Goal: Task Accomplishment & Management: Manage account settings

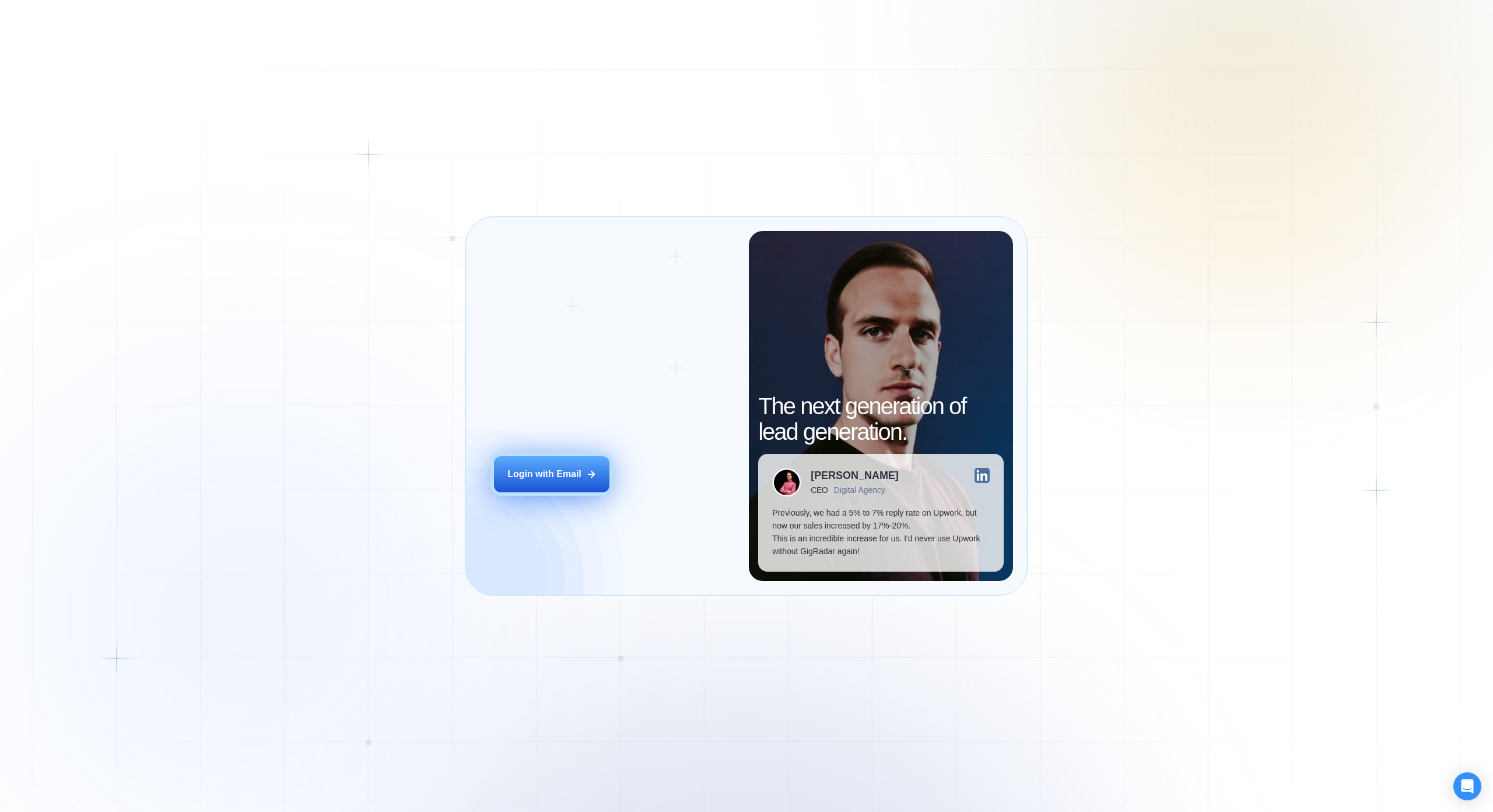
click at [550, 460] on button "Login with Email" at bounding box center [552, 474] width 115 height 36
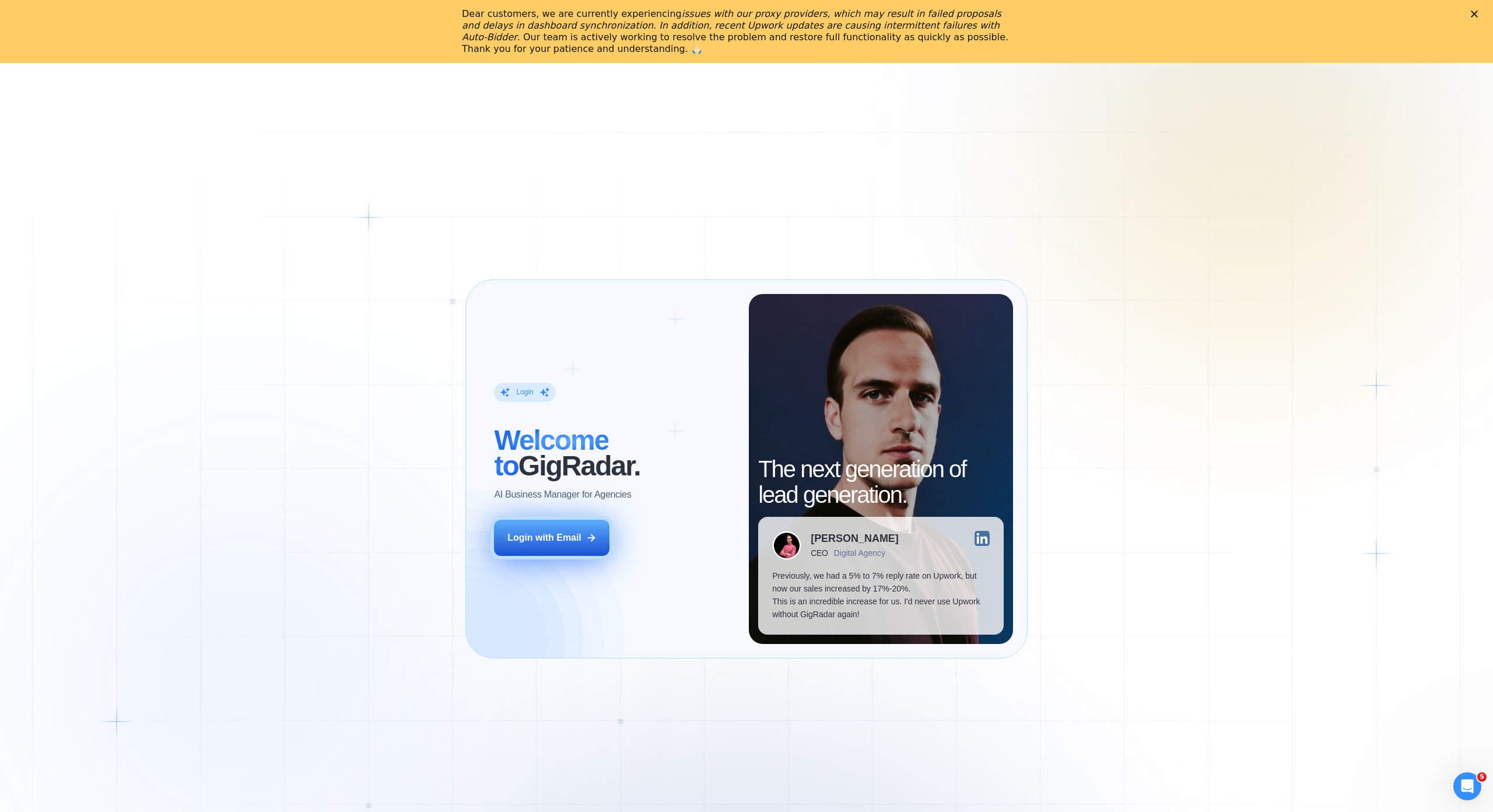
click at [550, 532] on div "Login with Email" at bounding box center [544, 538] width 74 height 13
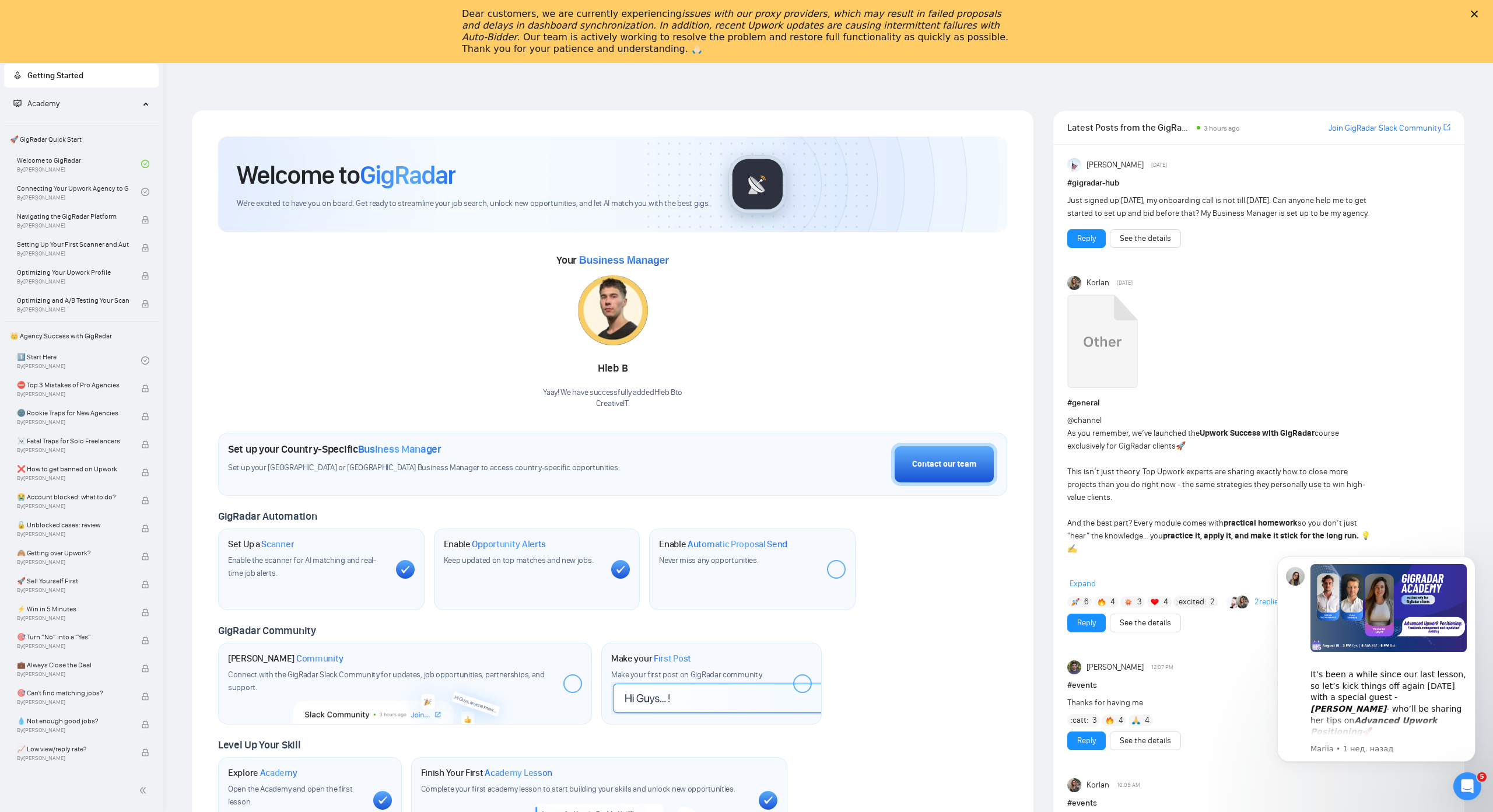
click at [593, 257] on span "Business Manager" at bounding box center [624, 260] width 90 height 12
click at [571, 393] on div "Yaay! We have successfully added Hleb B to CreativeIT ." at bounding box center [613, 399] width 140 height 22
click at [569, 393] on div "Yaay! We have successfully added Hleb B to CreativeIT ." at bounding box center [613, 399] width 140 height 22
click at [551, 391] on div "Yaay! We have successfully added Hleb B to CreativeIT ." at bounding box center [613, 399] width 140 height 22
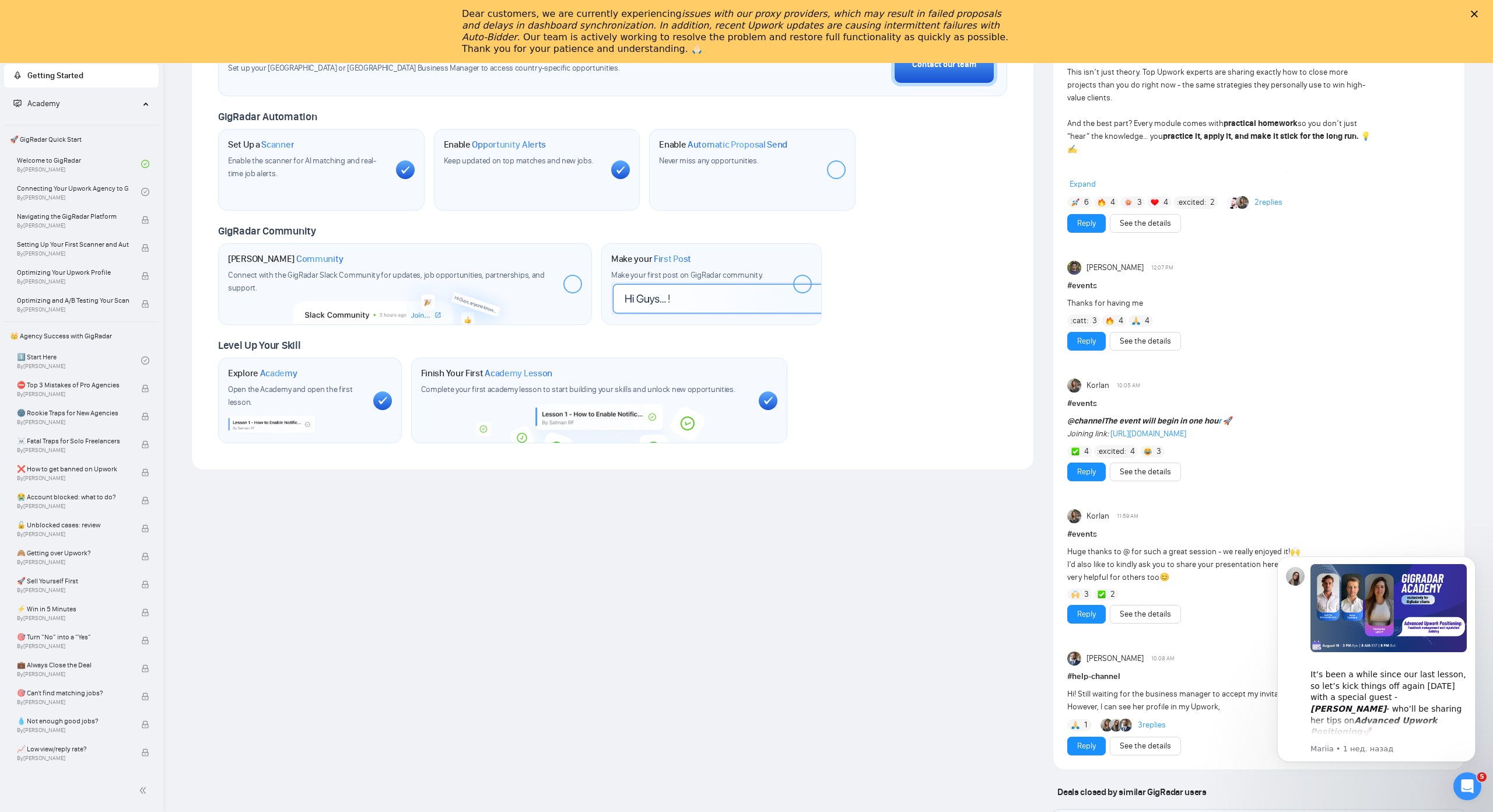
scroll to position [408, 0]
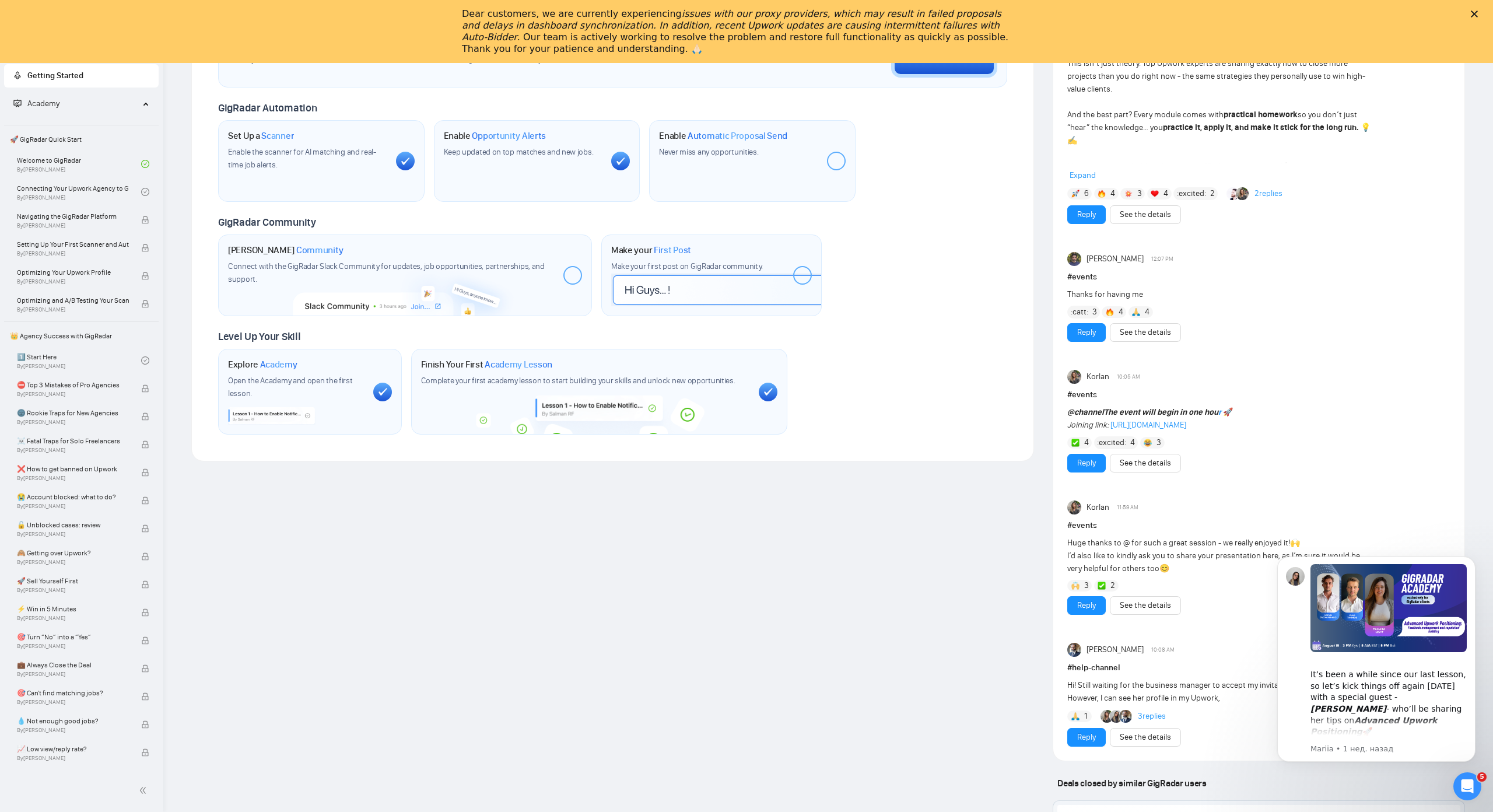
click at [658, 271] on span "Make your first post on GigRadar community." at bounding box center [687, 266] width 152 height 10
click at [794, 280] on div at bounding box center [802, 275] width 18 height 18
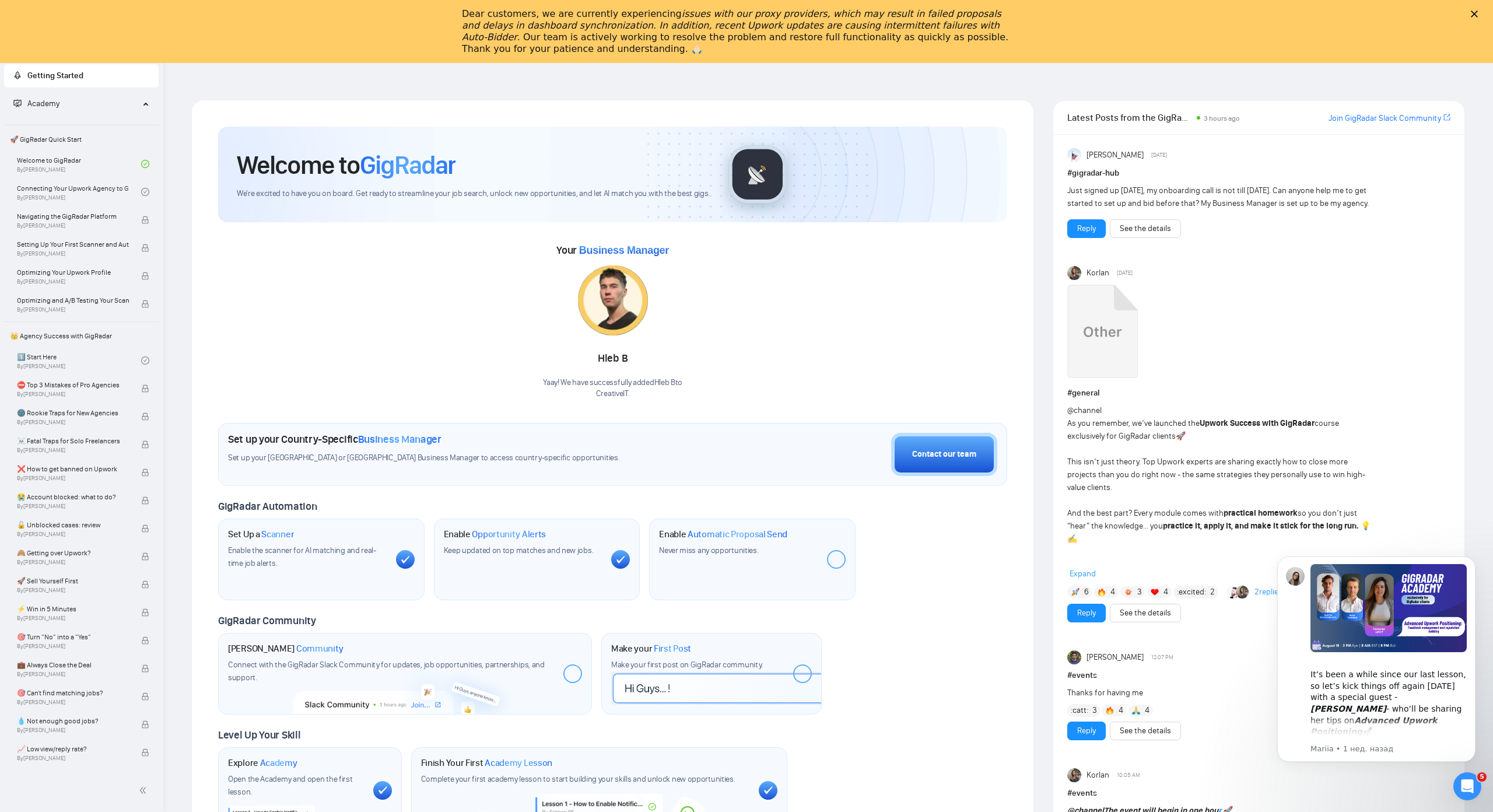
scroll to position [0, 0]
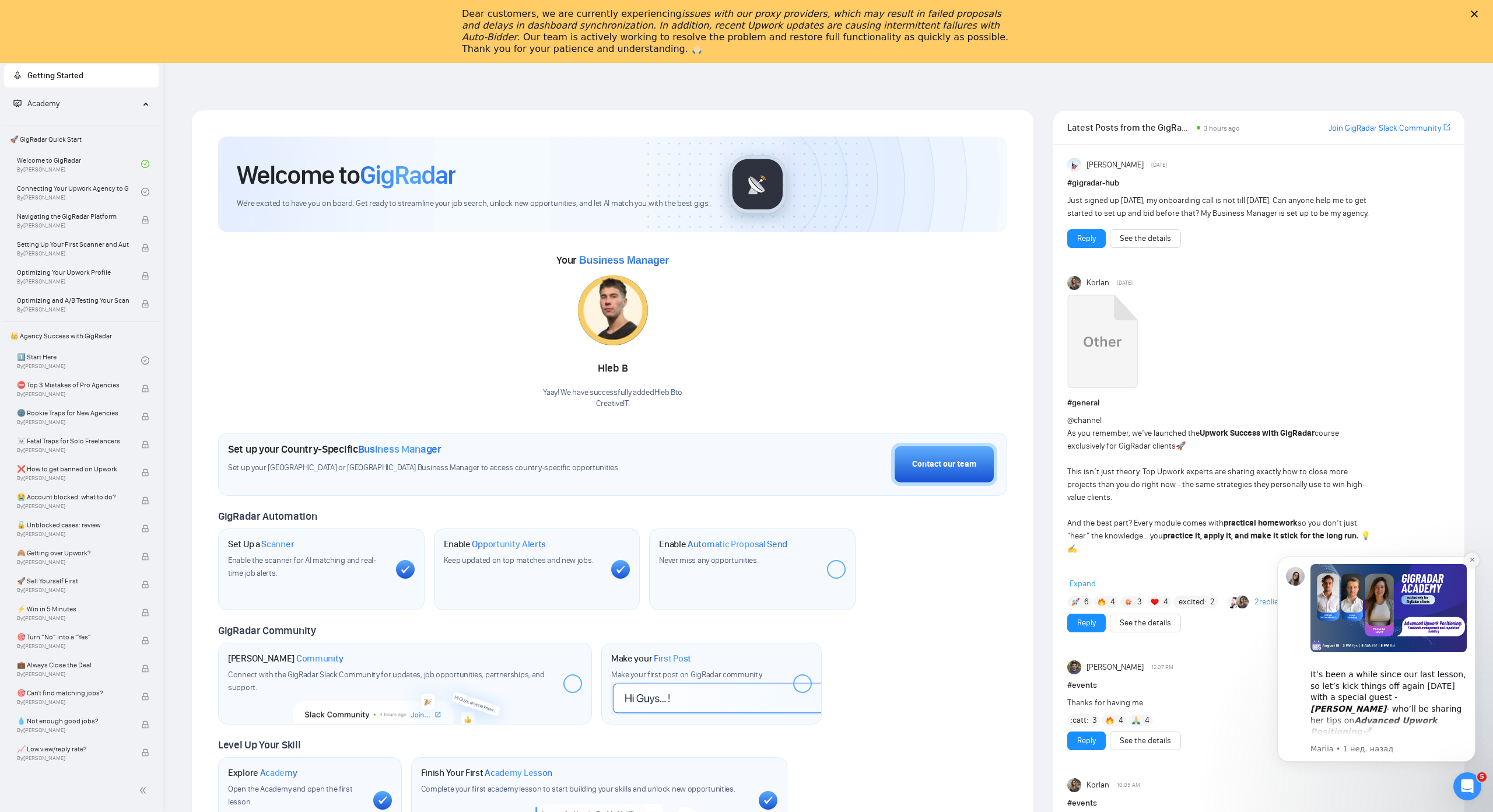
click at [1469, 559] on icon "Dismiss notification" at bounding box center [1472, 560] width 7 height 7
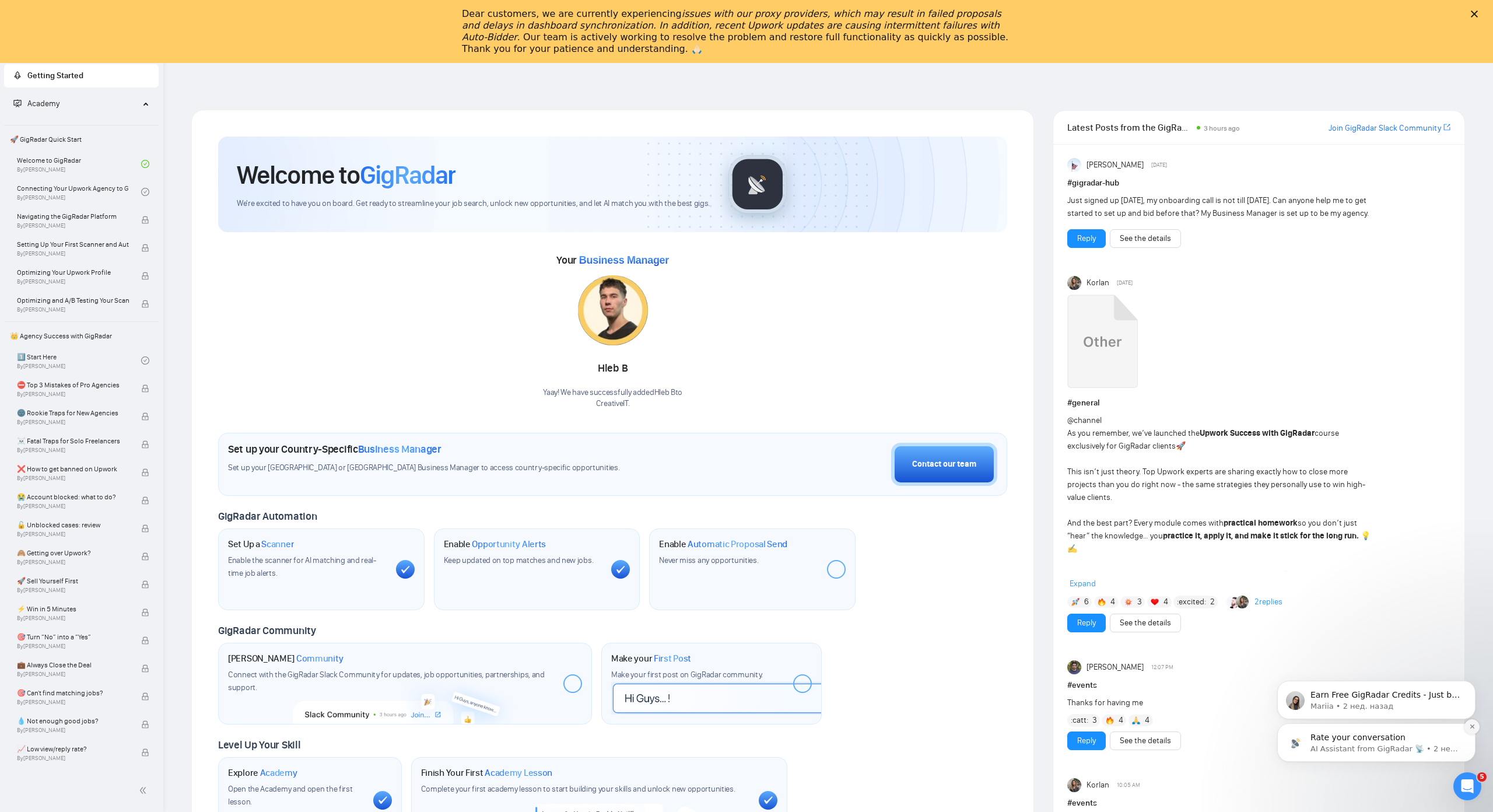
click at [1471, 727] on icon "Dismiss notification" at bounding box center [1472, 726] width 7 height 7
click at [1471, 729] on icon "Dismiss notification" at bounding box center [1472, 726] width 7 height 7
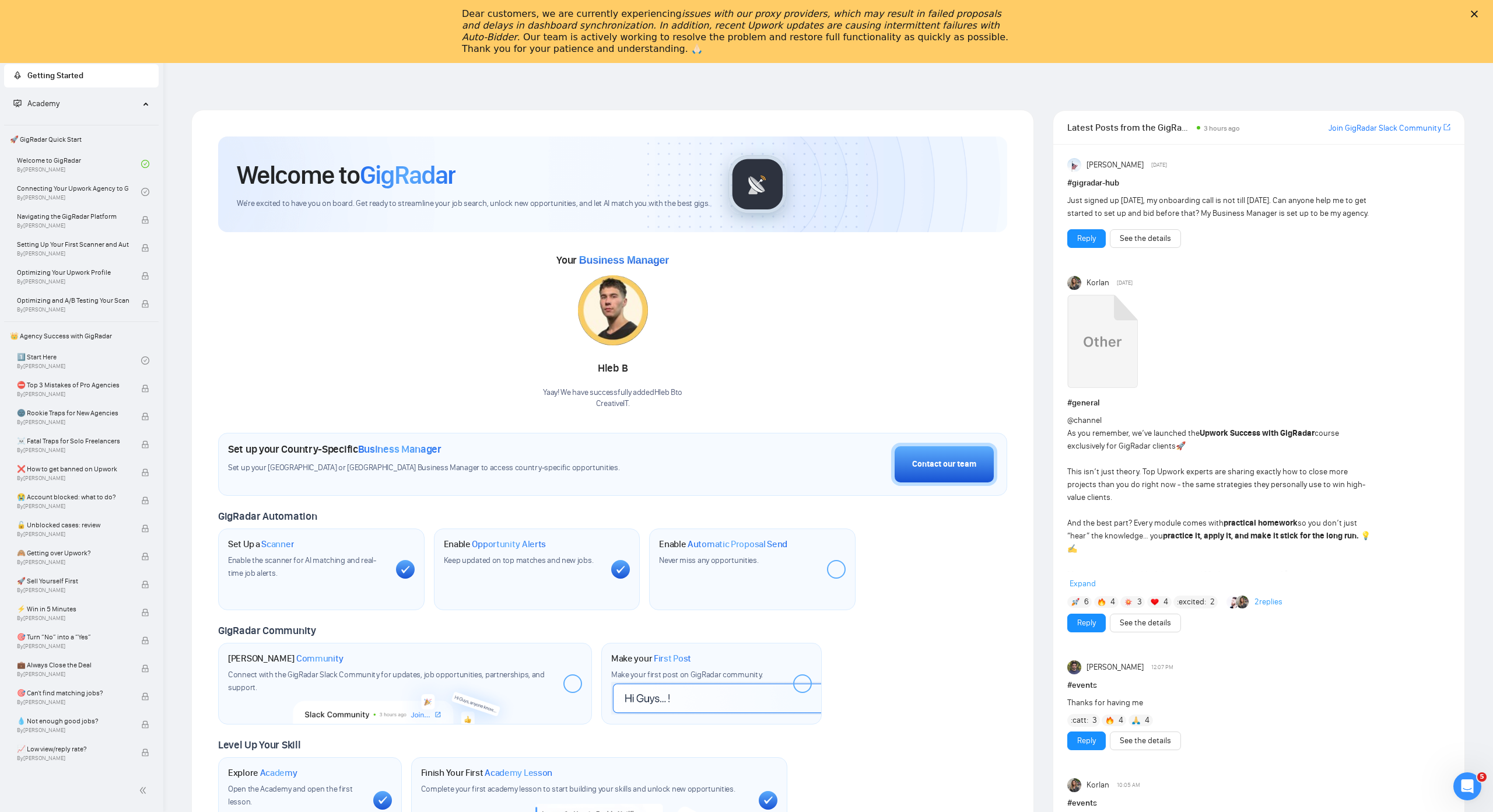
click at [573, 156] on div "Welcome to GigRadar We're excited to have you on board. Get ready to streamline…" at bounding box center [613, 185] width 789 height 96
click at [432, 182] on span "GigRadar" at bounding box center [407, 175] width 96 height 32
click at [1473, 777] on div "Открыть службу сообщений Intercom" at bounding box center [1466, 785] width 38 height 38
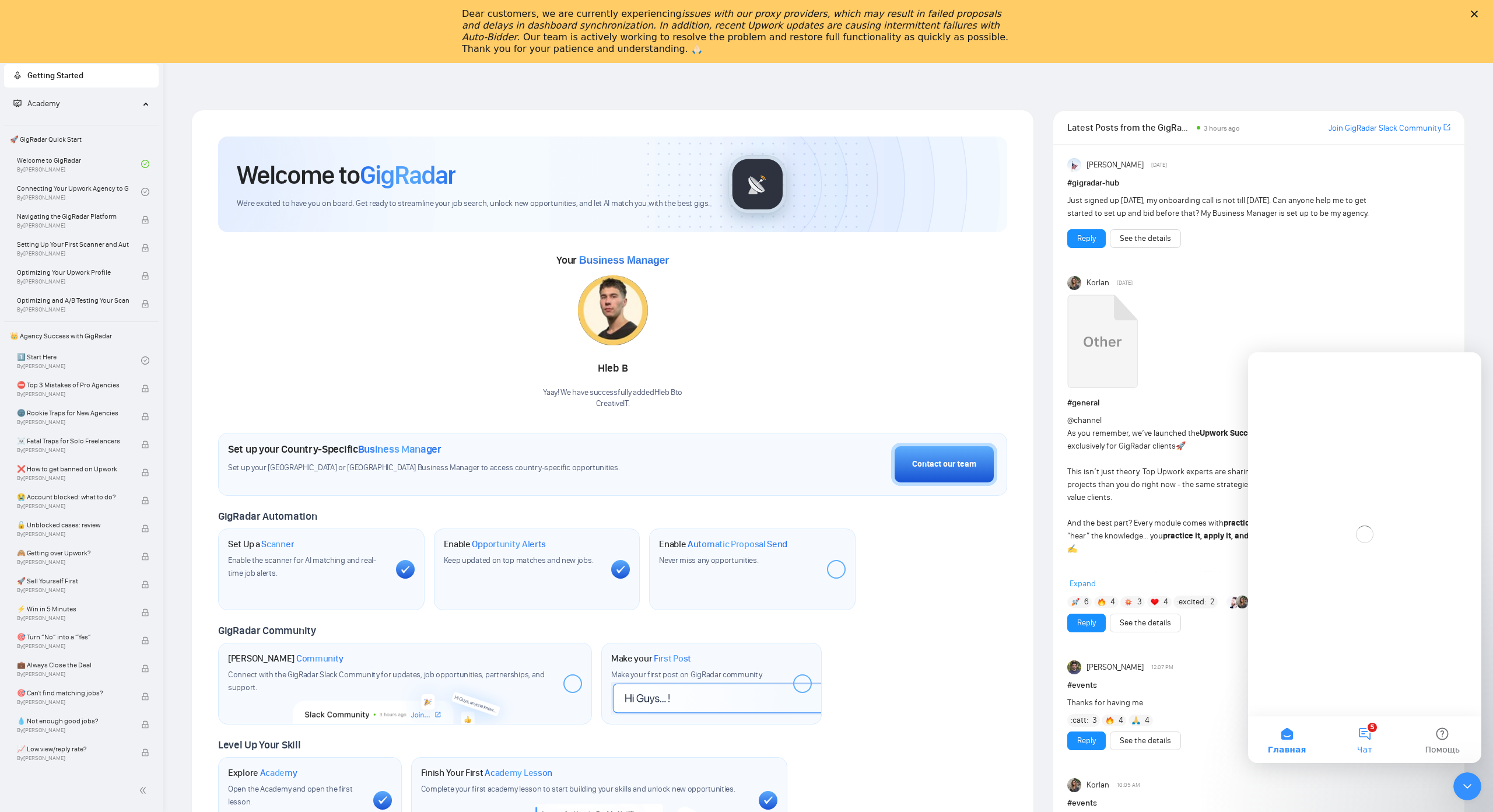
click at [1352, 744] on button "5 Чат" at bounding box center [1364, 739] width 77 height 46
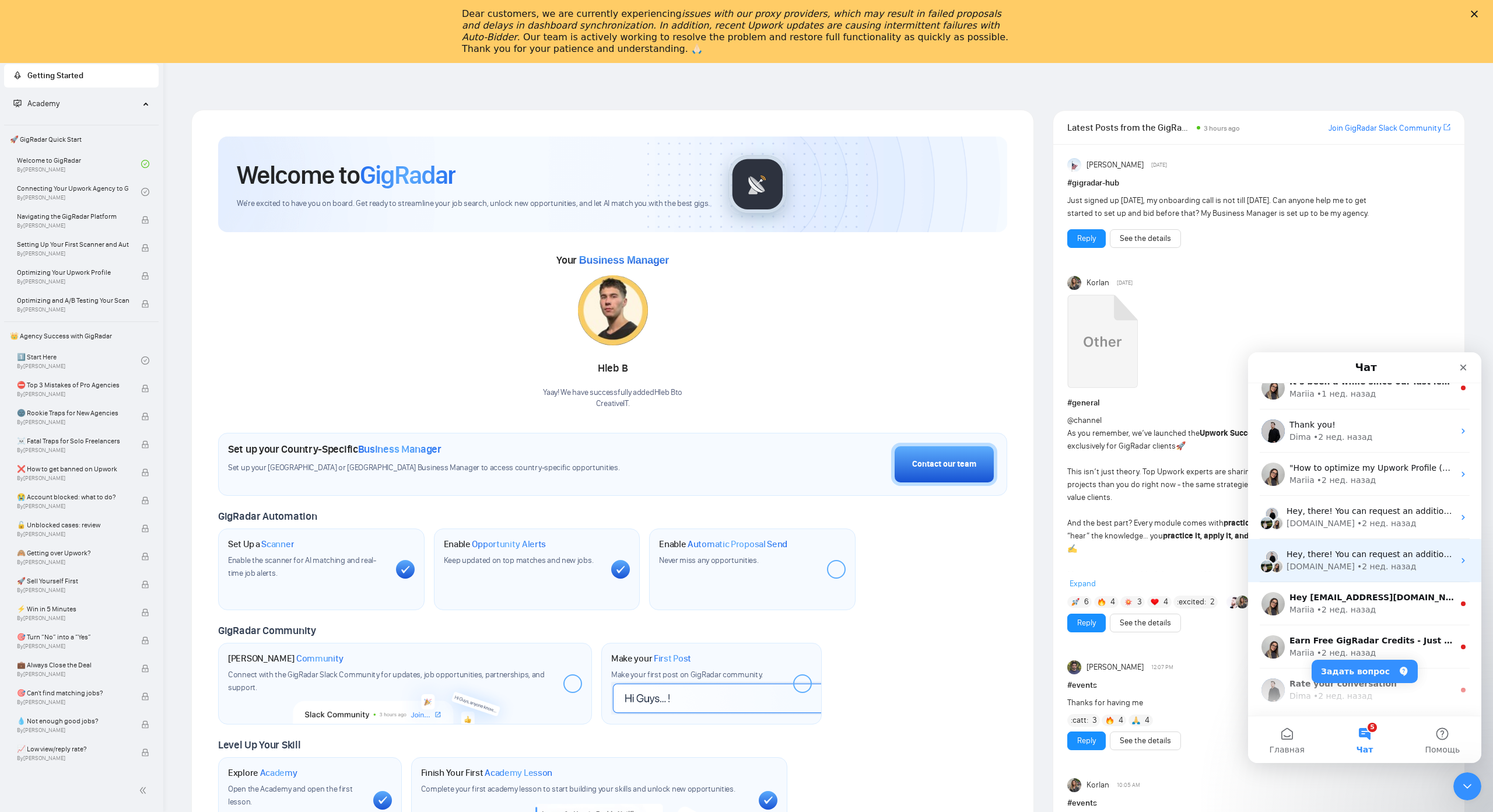
scroll to position [58, 0]
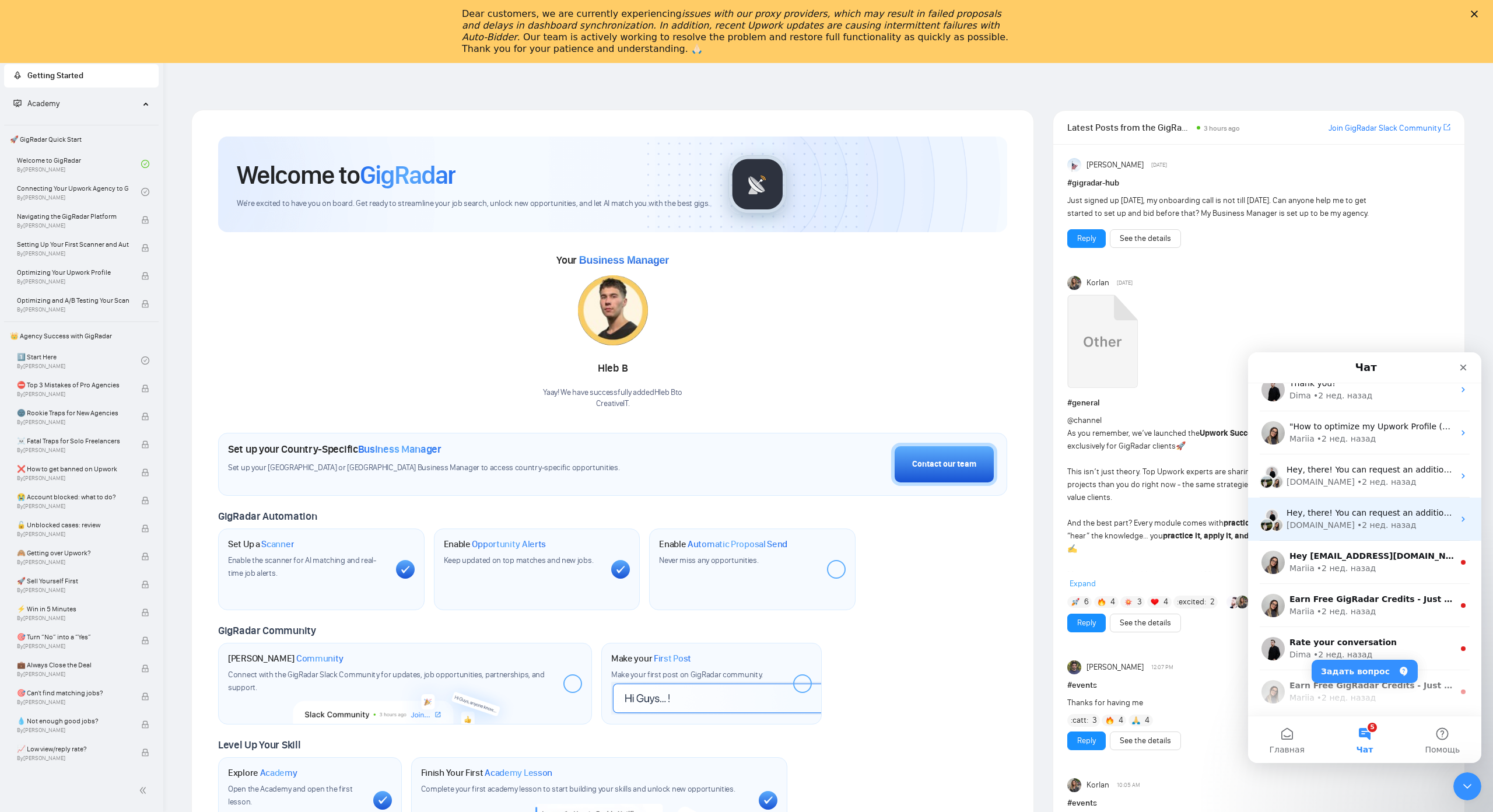
click at [1336, 532] on div "Hey, there! You can request an additional Business Manager to apply for US or U…" at bounding box center [1364, 519] width 233 height 43
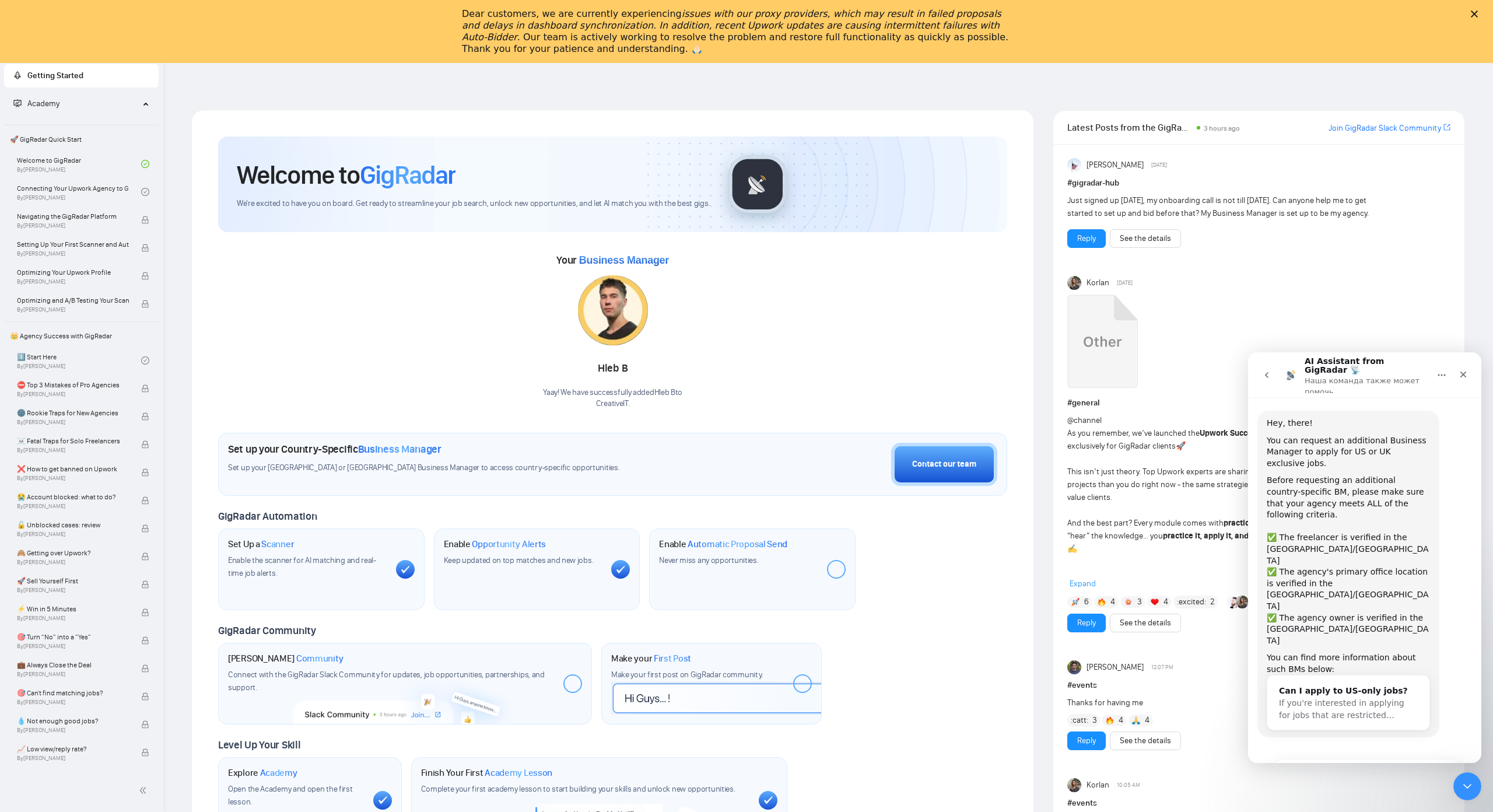
scroll to position [2, 0]
click at [1269, 371] on icon "go back" at bounding box center [1266, 375] width 10 height 10
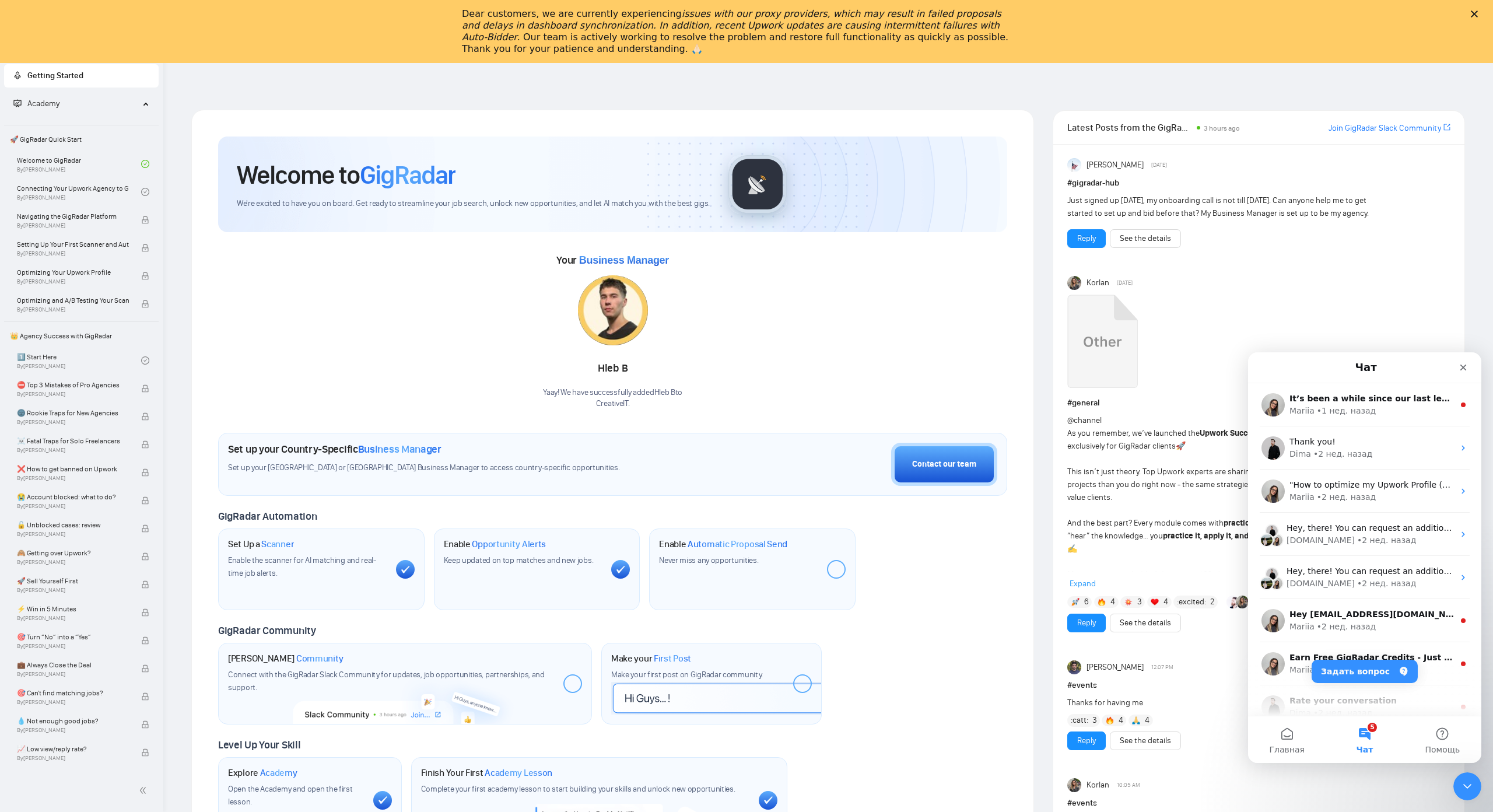
scroll to position [0, 0]
click at [1375, 450] on div "Dima • 2 нед. назад" at bounding box center [1372, 454] width 165 height 13
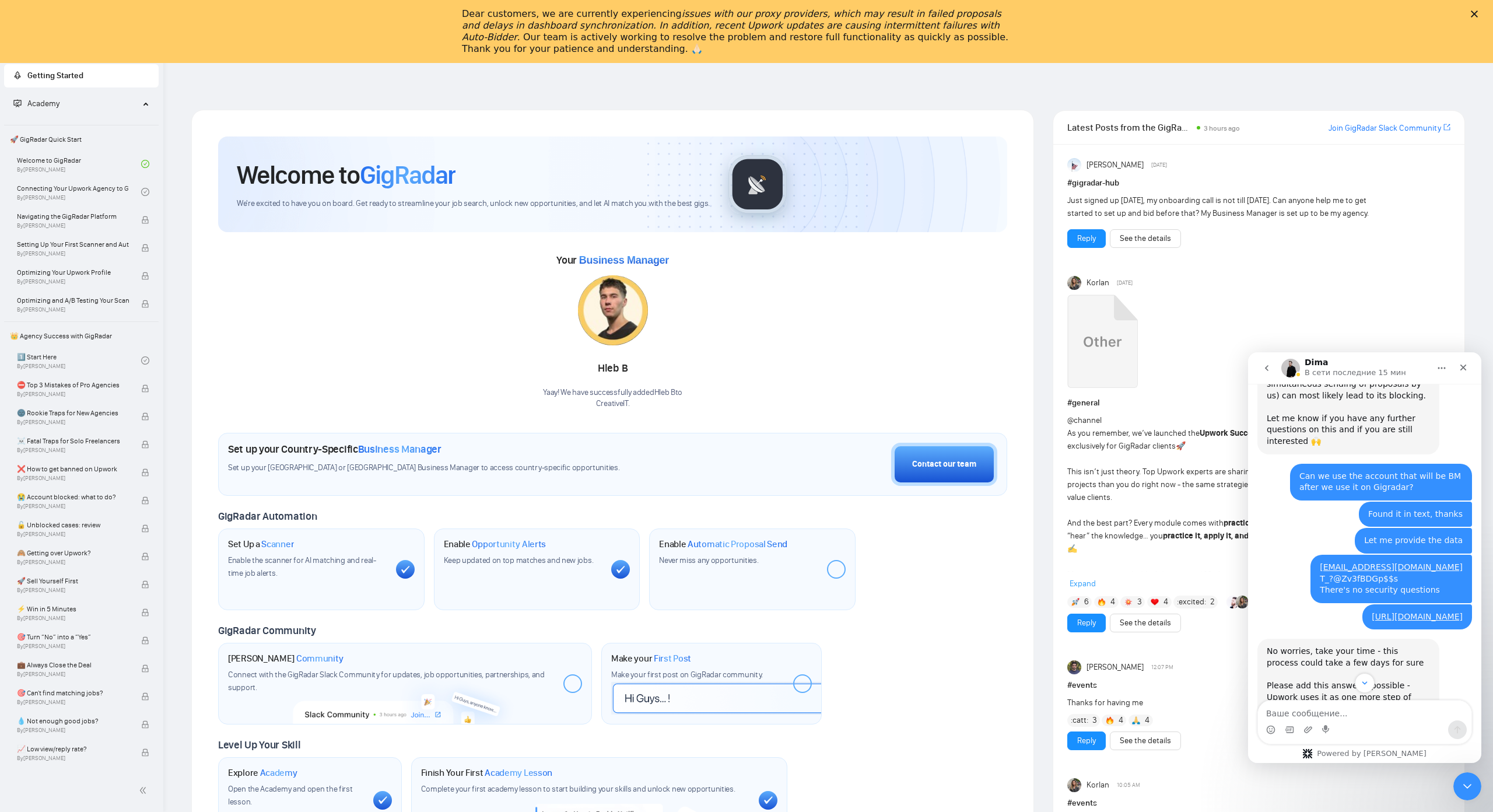
scroll to position [2279, 0]
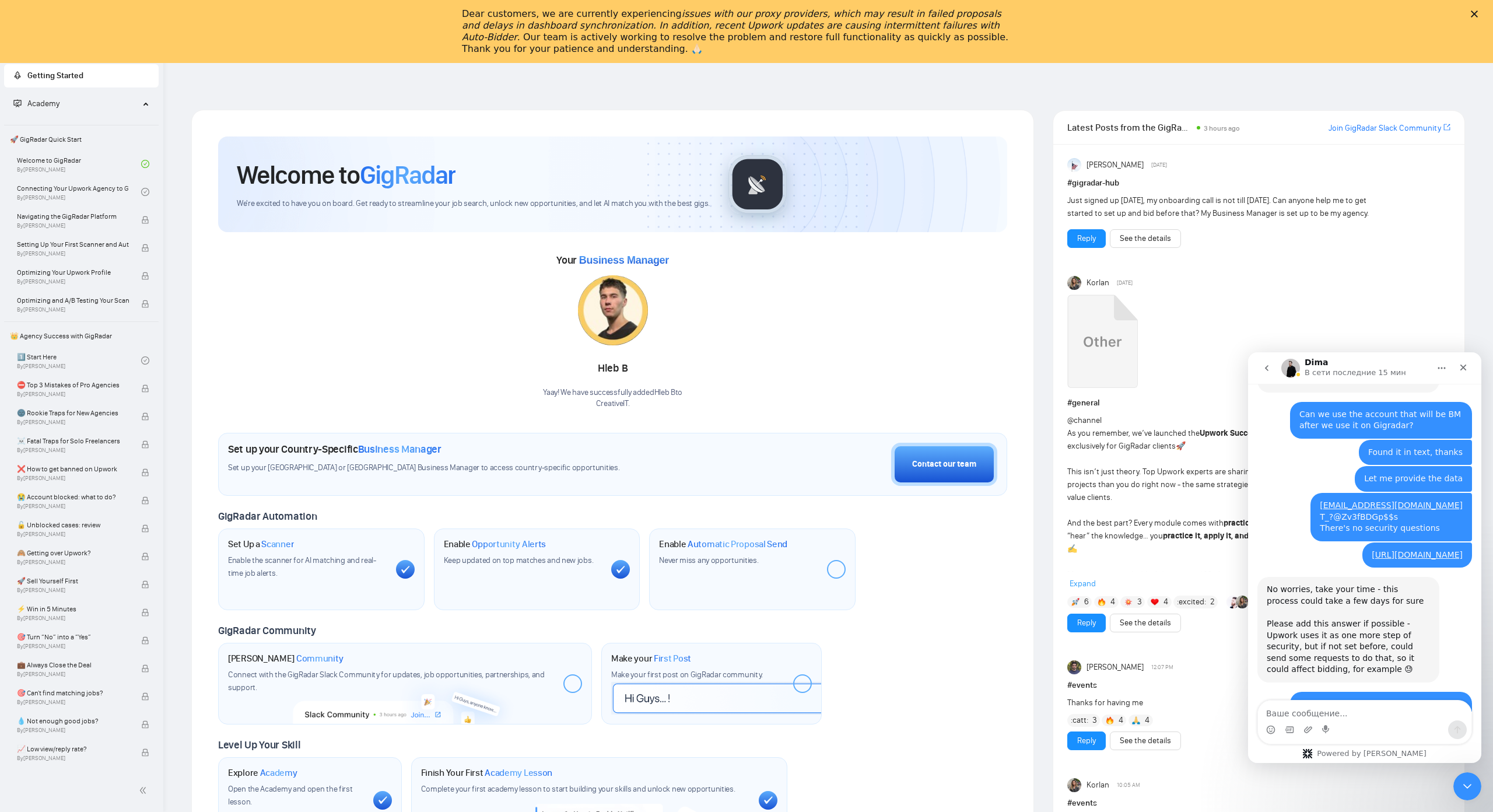
click at [1274, 371] on button "go back" at bounding box center [1267, 368] width 22 height 22
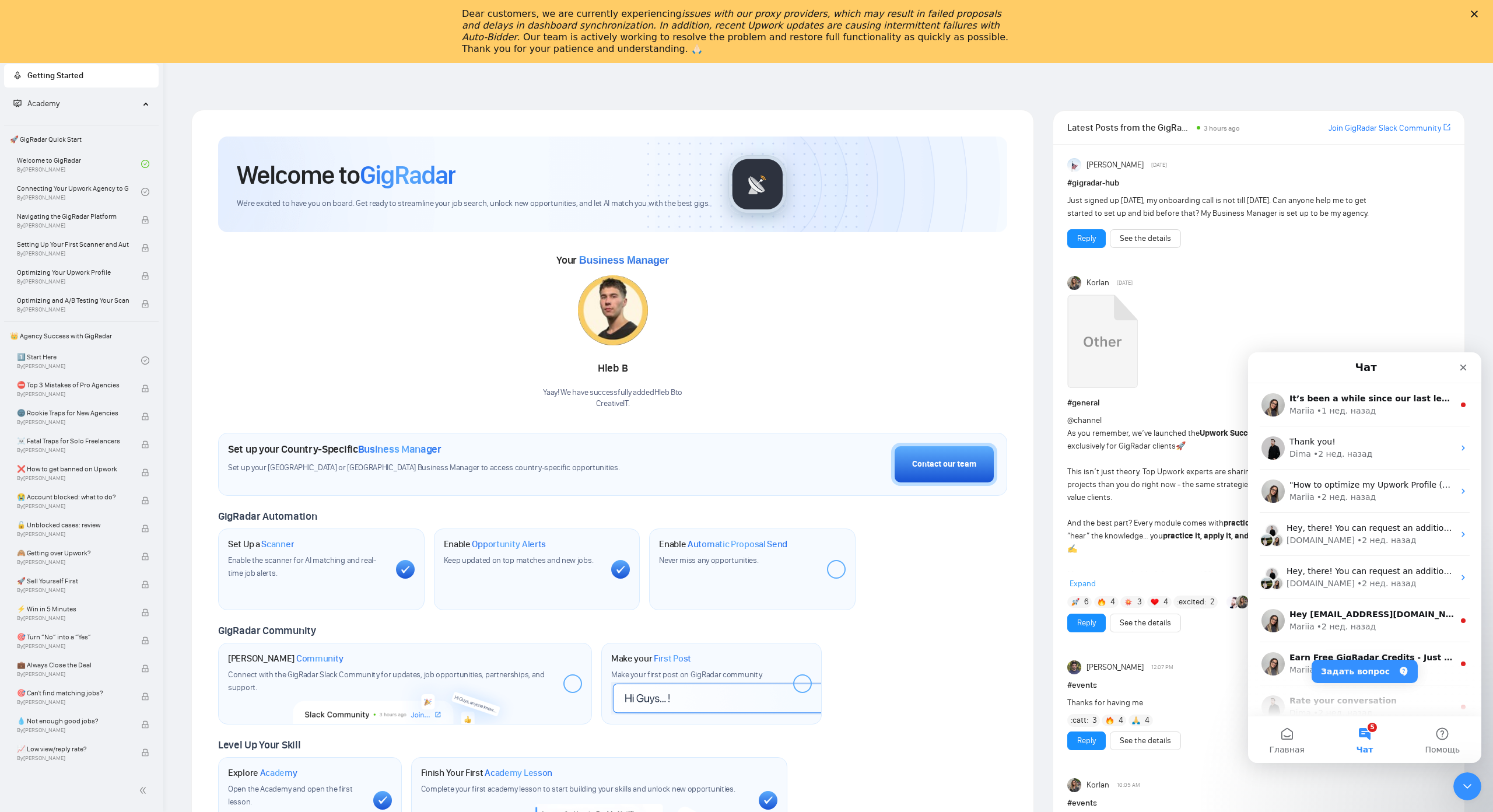
scroll to position [0, 0]
click at [110, 104] on span "Academy" at bounding box center [76, 104] width 126 height 24
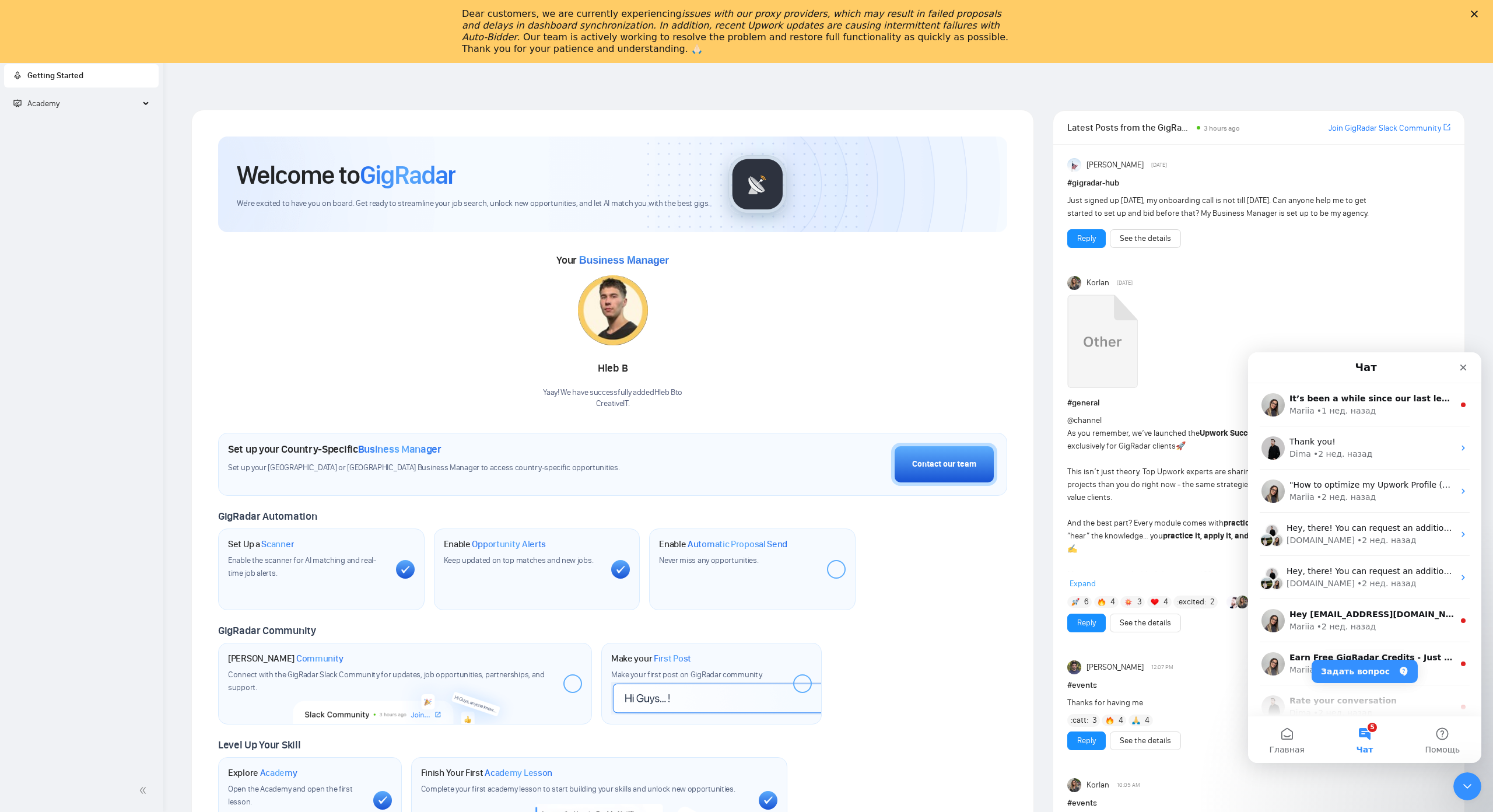
click at [110, 104] on span "Academy" at bounding box center [76, 104] width 126 height 24
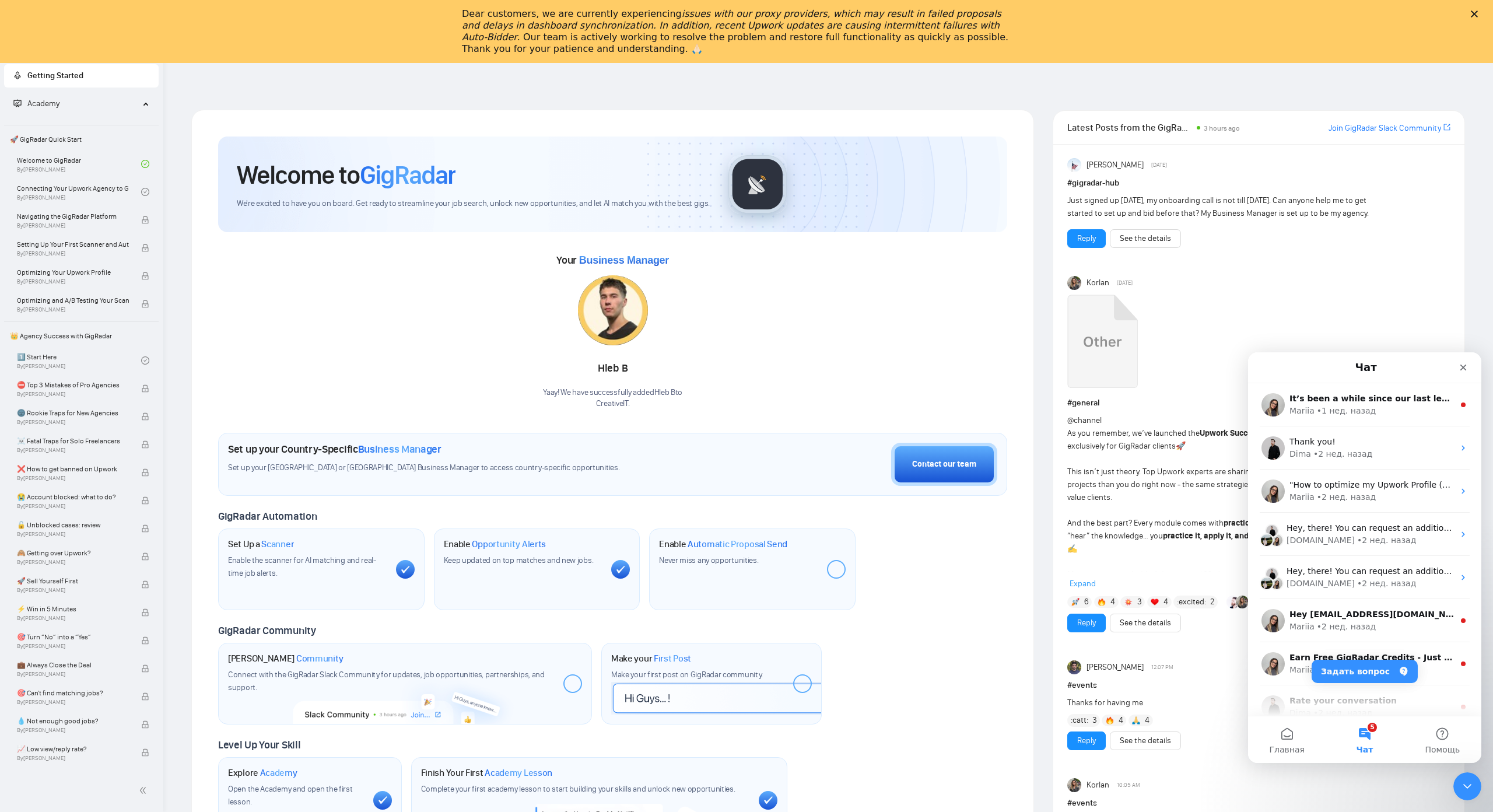
click at [109, 76] on span "Getting Started" at bounding box center [81, 76] width 136 height 24
click at [1472, 13] on icon "Закрыть" at bounding box center [1475, 14] width 7 height 7
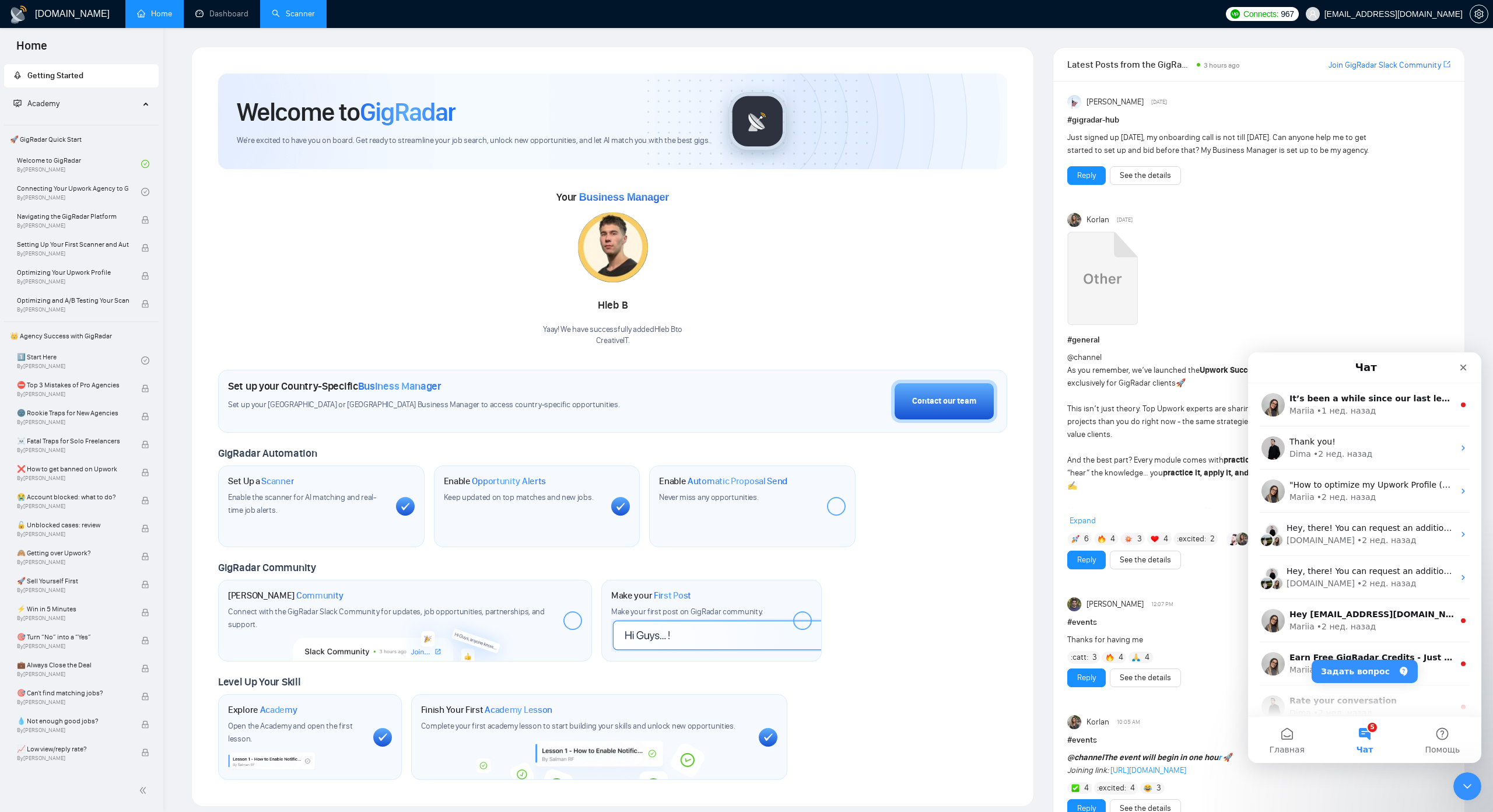
click at [289, 10] on link "Scanner" at bounding box center [293, 13] width 43 height 10
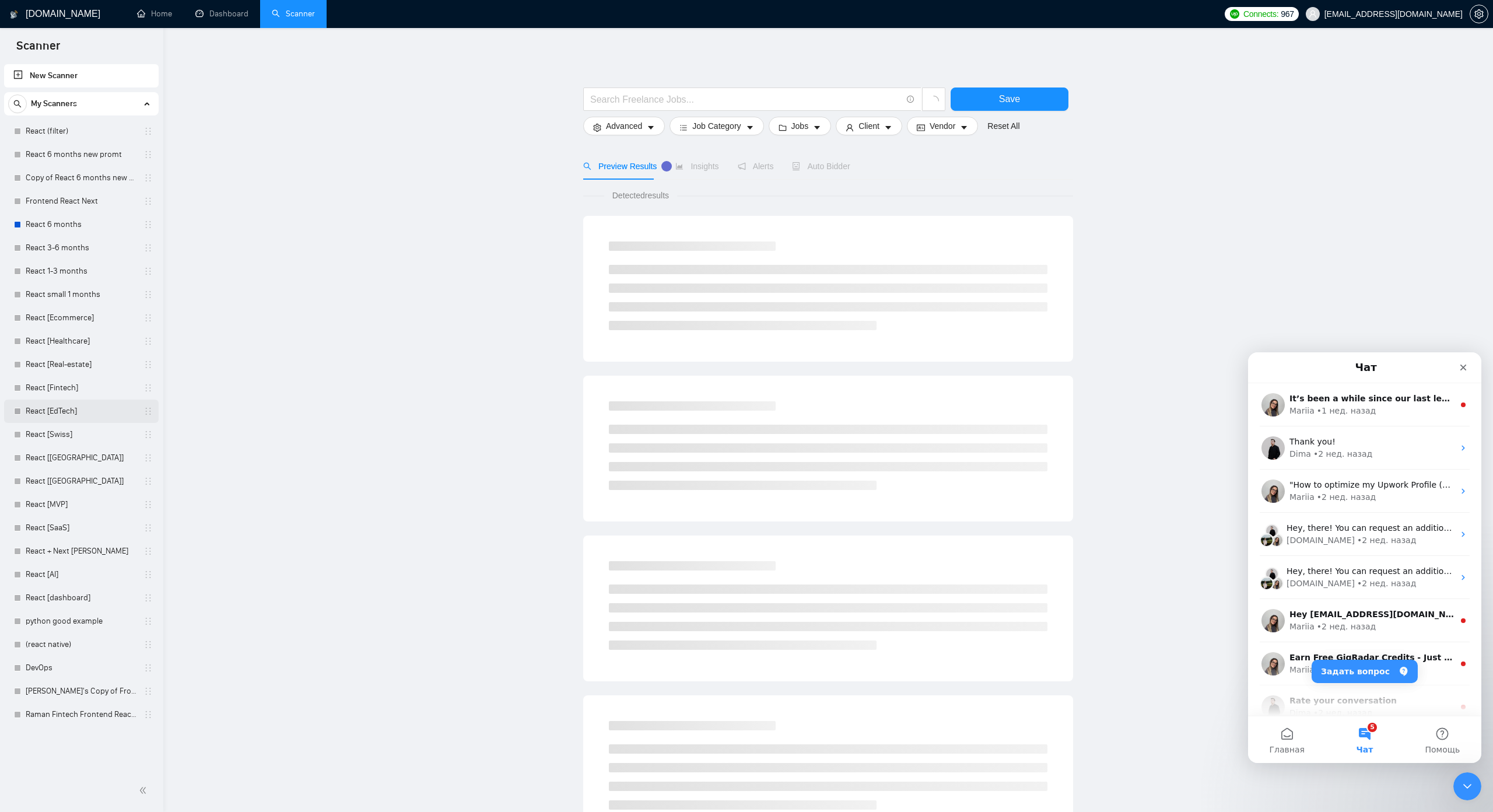
scroll to position [7, 0]
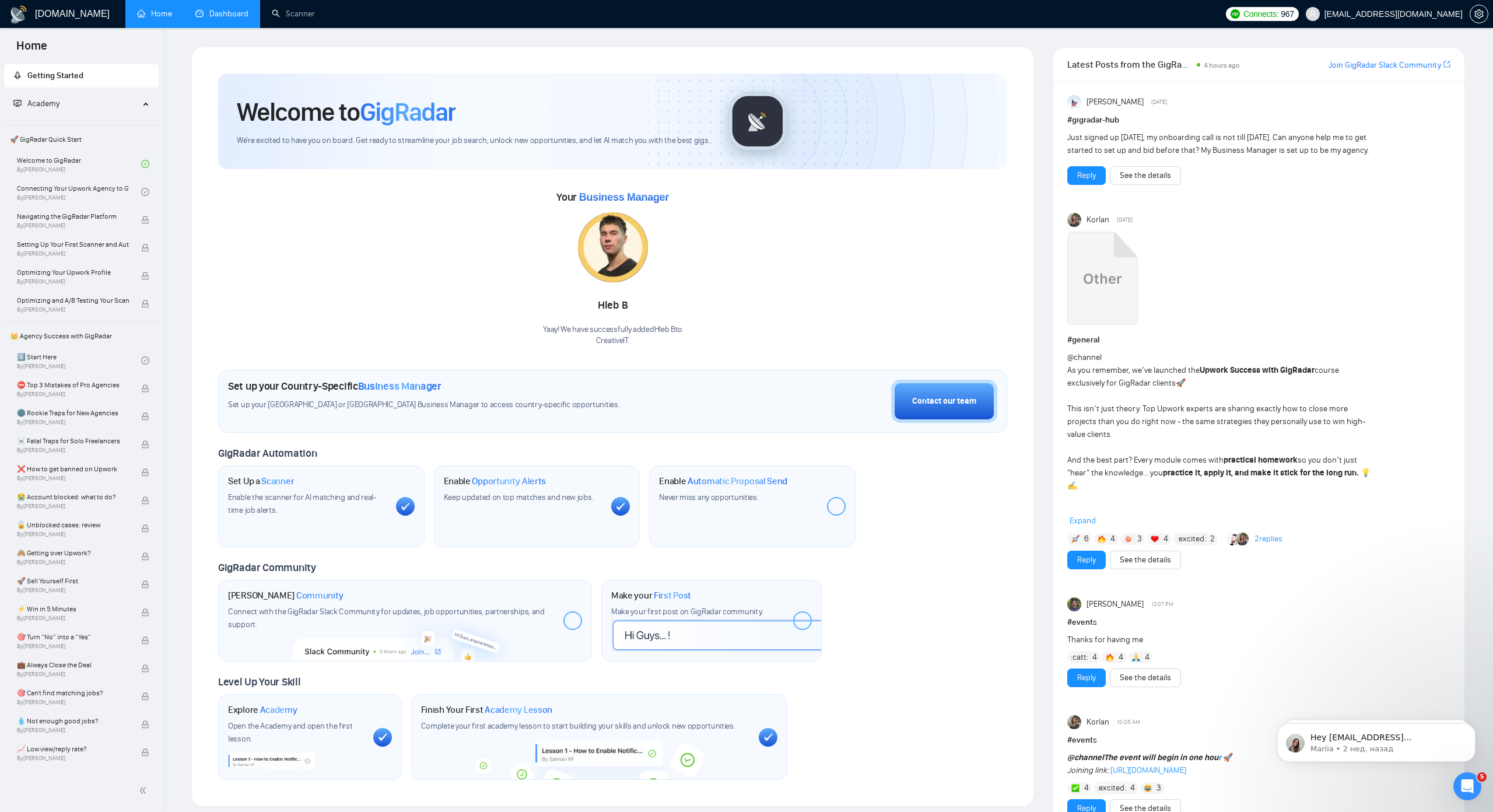
click at [207, 13] on link "Dashboard" at bounding box center [222, 13] width 53 height 10
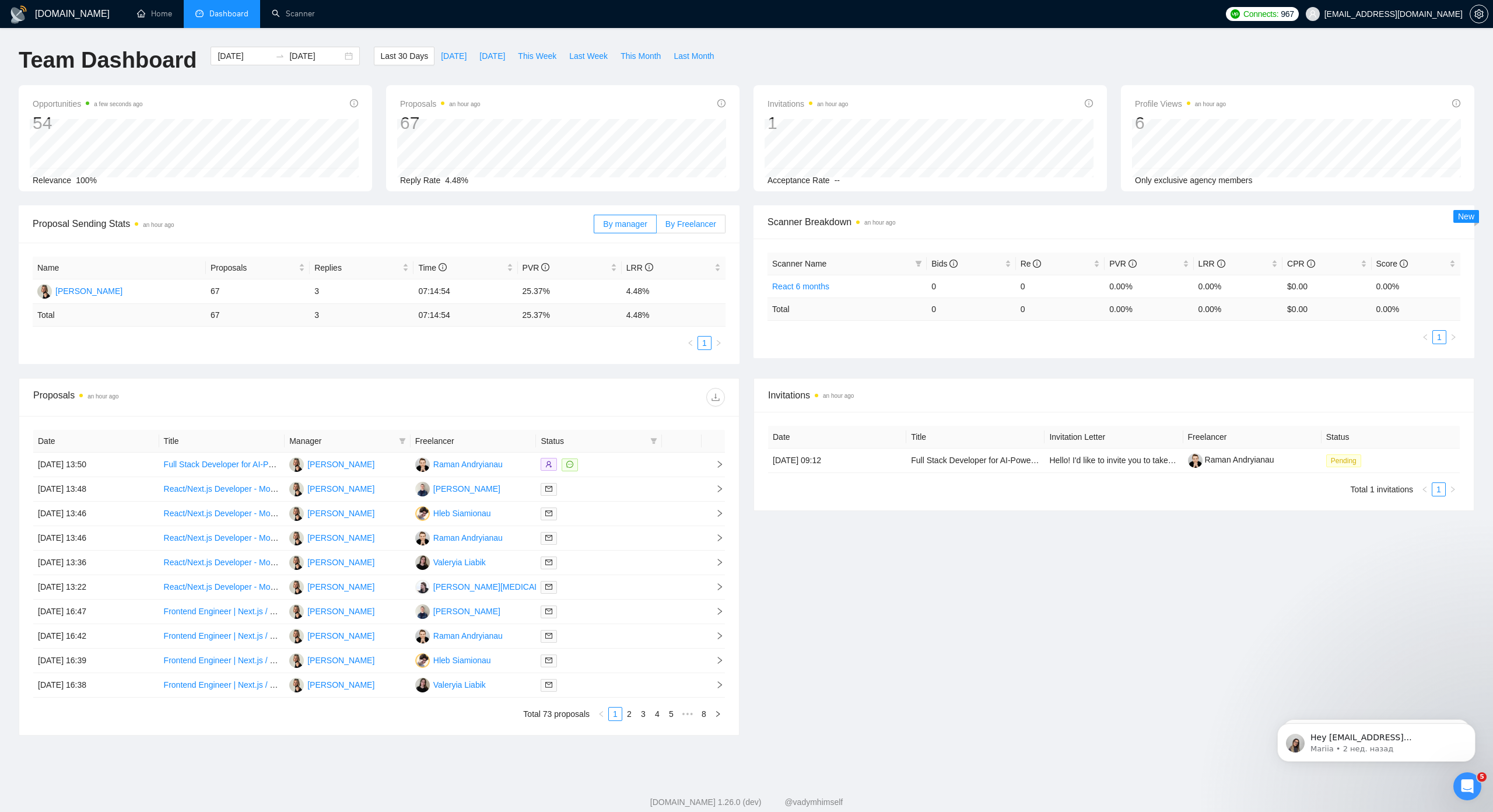
click at [680, 231] on label "By Freelancer" at bounding box center [691, 224] width 69 height 18
click at [657, 227] on input "By Freelancer" at bounding box center [657, 227] width 0 height 0
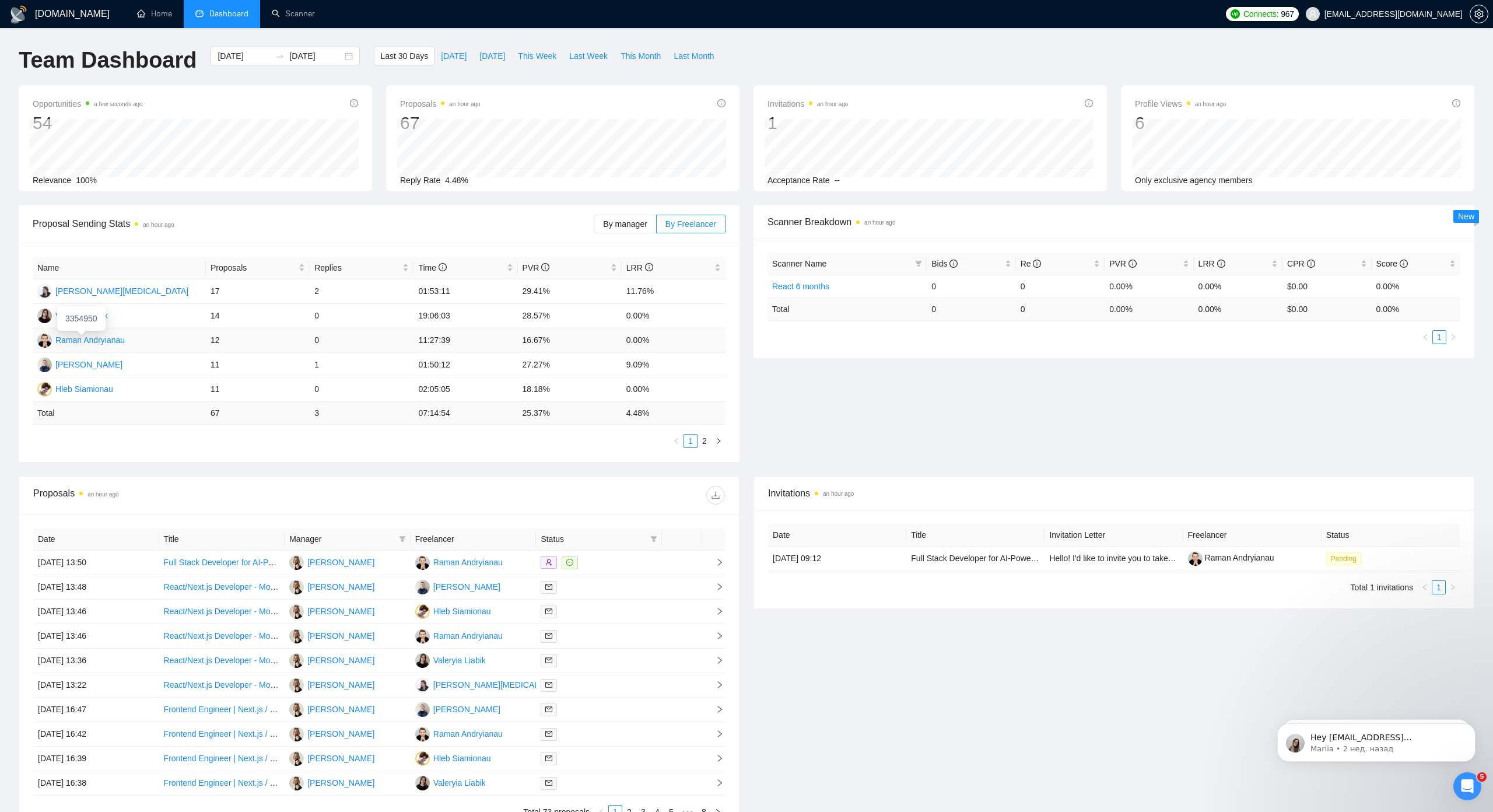
click at [83, 344] on div "Raman Andryianau" at bounding box center [90, 340] width 69 height 13
click at [480, 56] on span "[DATE]" at bounding box center [492, 55] width 26 height 13
type input "2025-08-27"
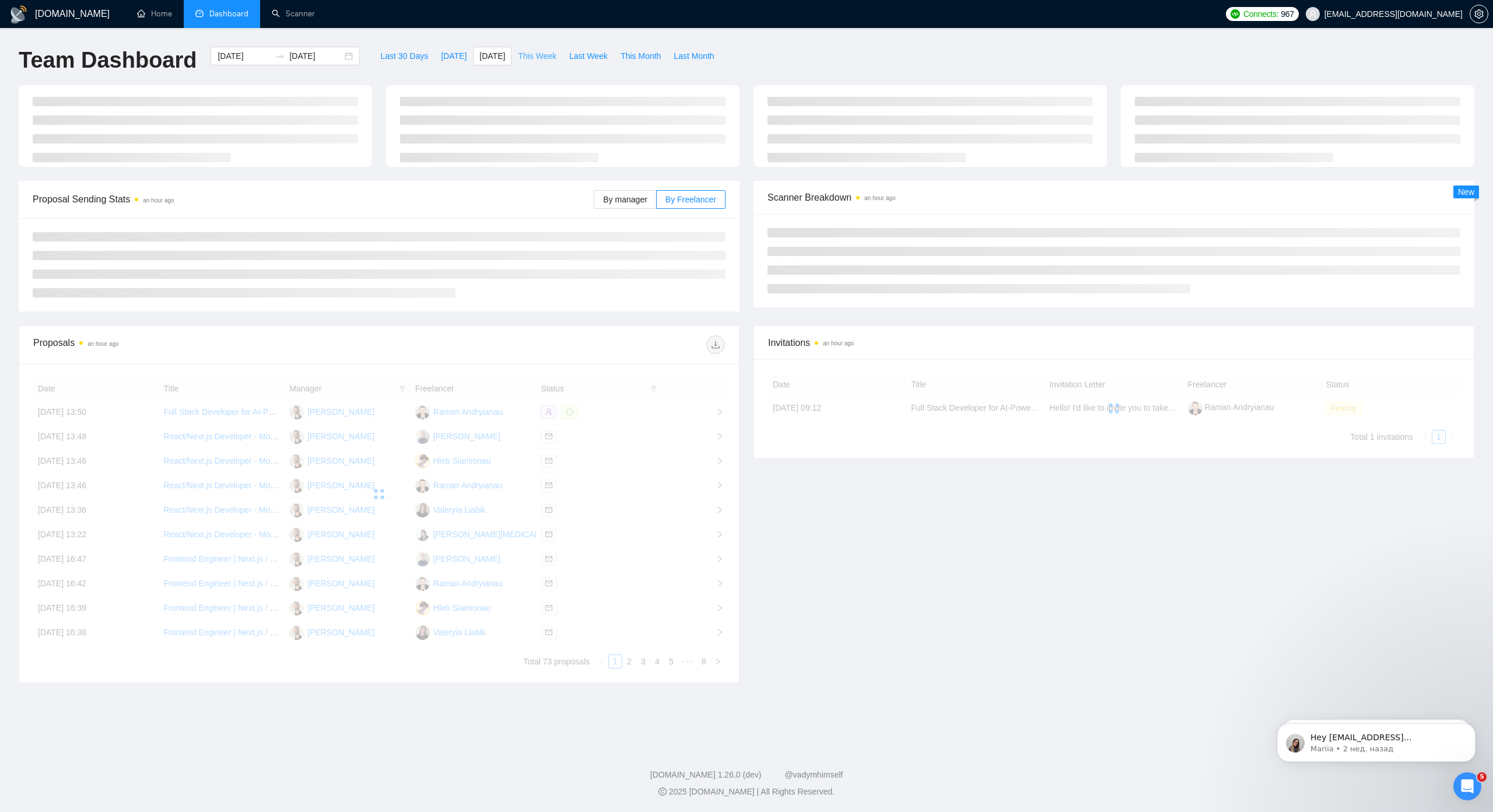
click at [520, 54] on span "This Week" at bounding box center [537, 55] width 38 height 13
type input "2025-08-25"
type input "2025-08-31"
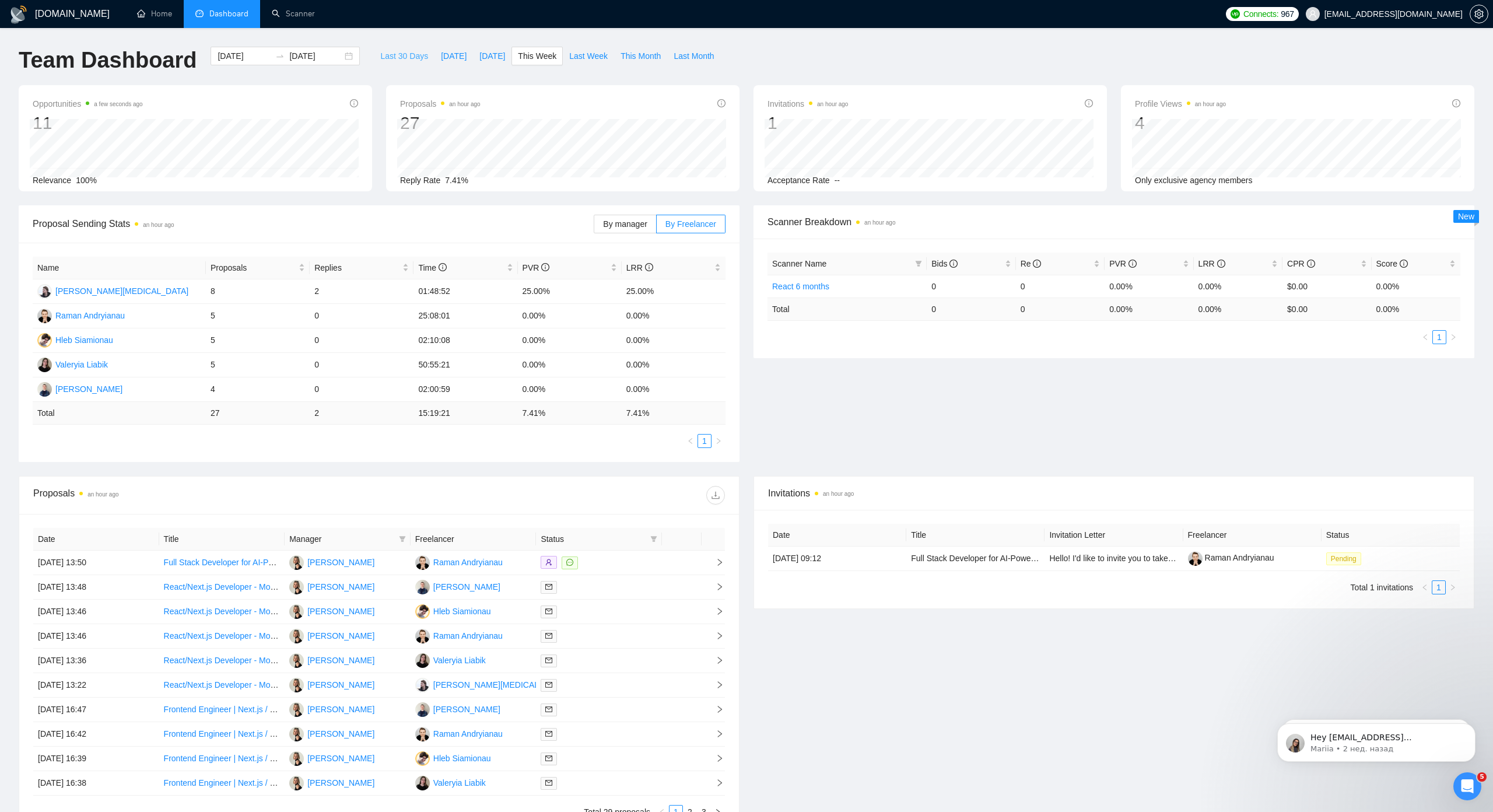
click at [395, 60] on span "Last 30 Days" at bounding box center [404, 55] width 48 height 13
type input "2025-07-29"
type input "2025-08-28"
drag, startPoint x: 1130, startPoint y: 179, endPoint x: 1266, endPoint y: 184, distance: 136.1
click at [1266, 184] on div "Only exclusive agency members" at bounding box center [1297, 179] width 326 height 13
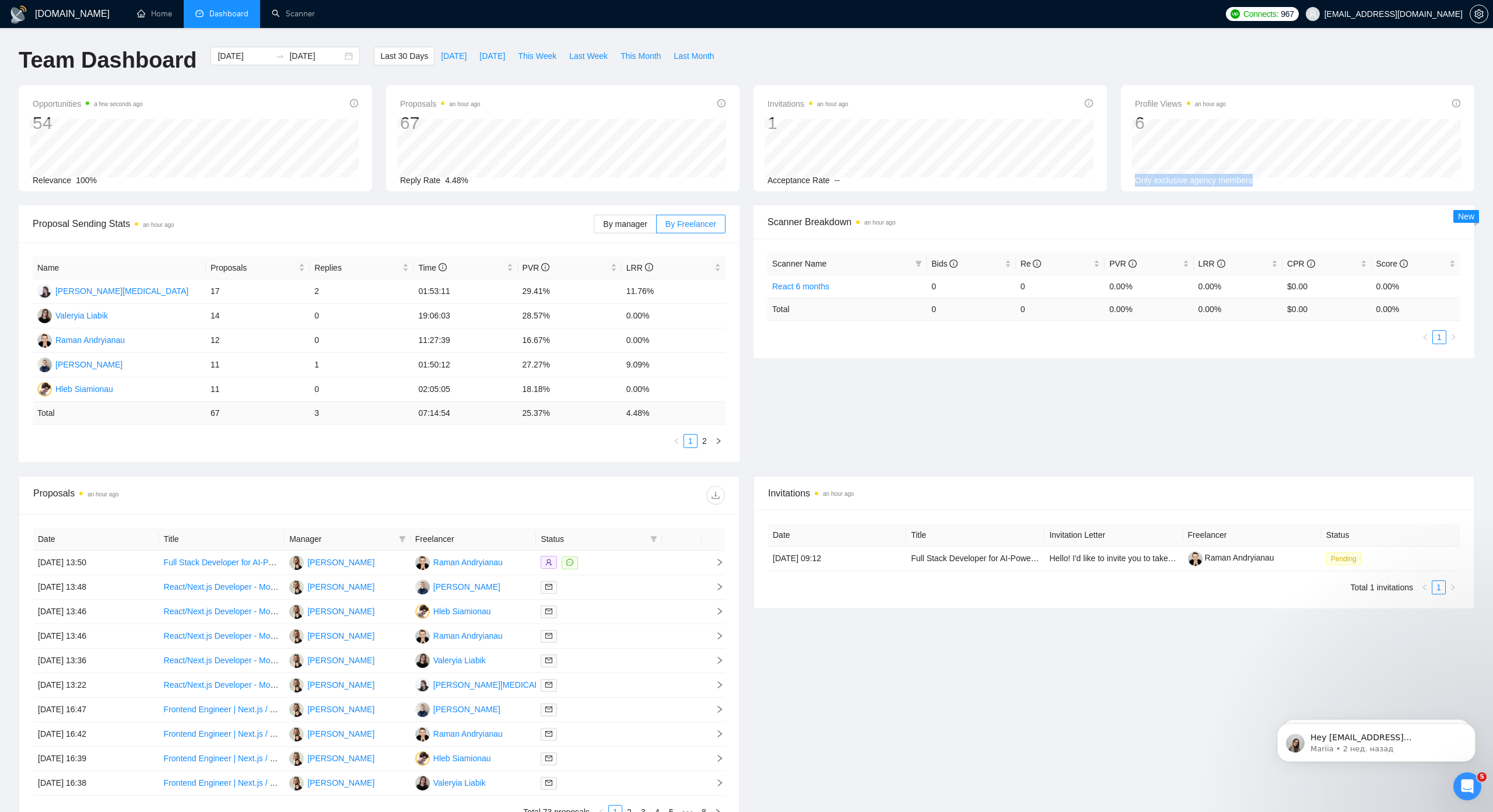
click at [1250, 182] on div "Only exclusive agency members" at bounding box center [1297, 179] width 326 height 13
click at [1083, 562] on span "Hello! I'd like to invite you to take a look at the job I've posted. Please sub…" at bounding box center [1303, 558] width 507 height 10
